Goal: Navigation & Orientation: Understand site structure

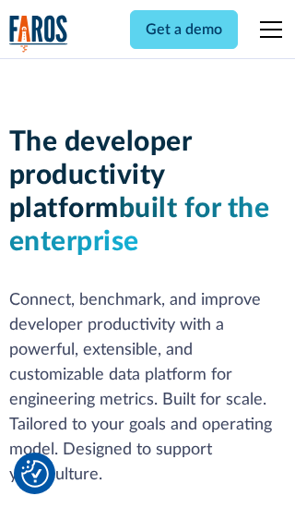
scroll to position [279, 0]
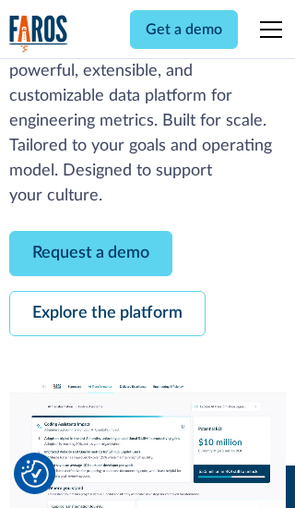
click at [90, 253] on link "Request a demo" at bounding box center [90, 253] width 163 height 45
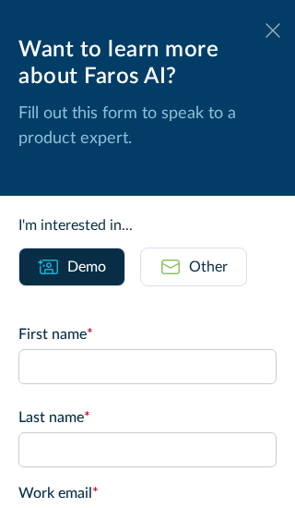
click at [273, 30] on icon at bounding box center [273, 30] width 15 height 14
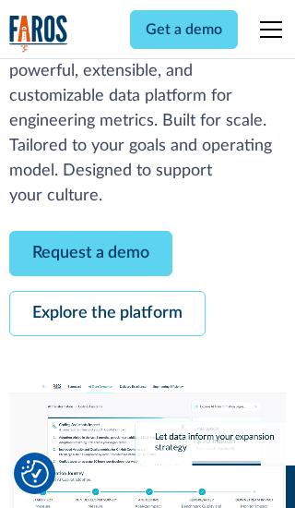
scroll to position [339, 0]
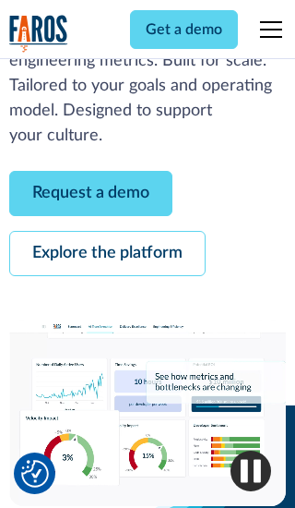
click at [107, 253] on link "Explore the platform" at bounding box center [107, 253] width 197 height 45
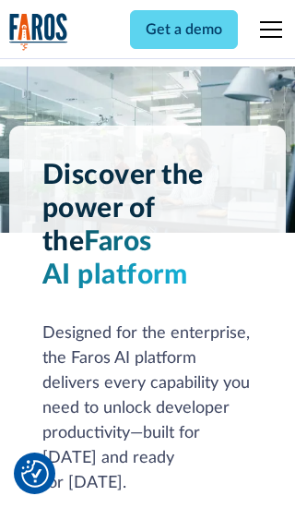
scroll to position [13875, 0]
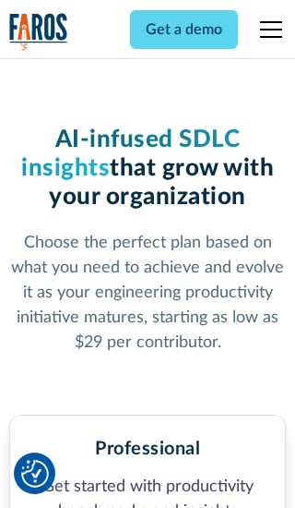
scroll to position [2868, 0]
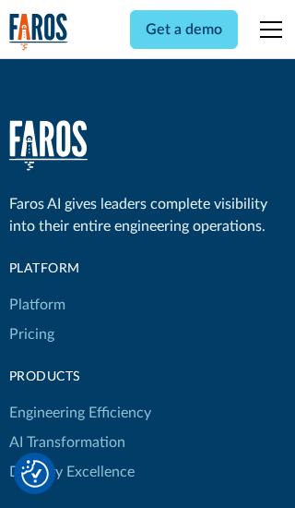
click at [36, 290] on link "Platform" at bounding box center [37, 305] width 56 height 30
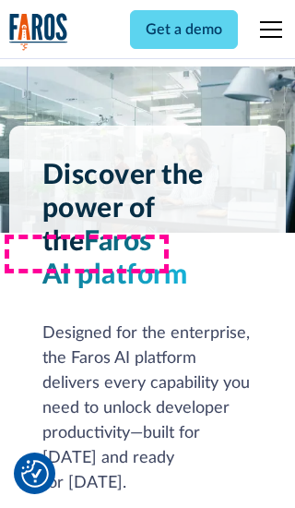
scroll to position [14439, 0]
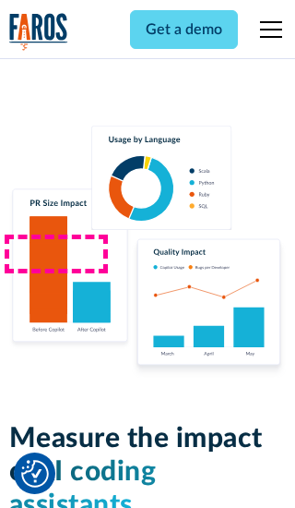
scroll to position [11420, 0]
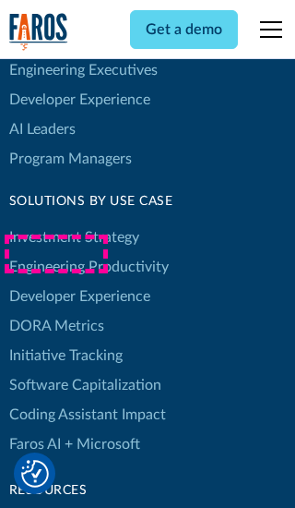
click at [55, 311] on link "DORA Metrics" at bounding box center [56, 326] width 95 height 30
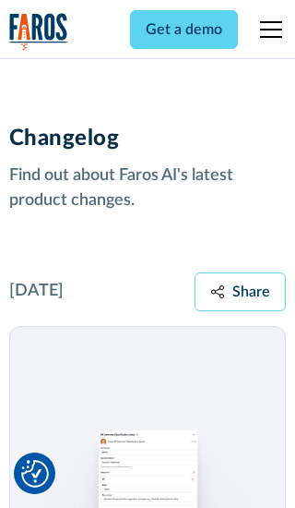
scroll to position [22306, 0]
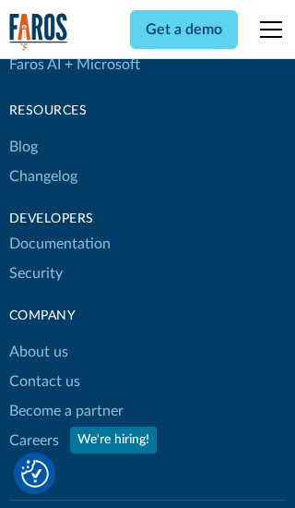
click at [38, 337] on link "About us" at bounding box center [38, 352] width 59 height 30
